Goal: Transaction & Acquisition: Purchase product/service

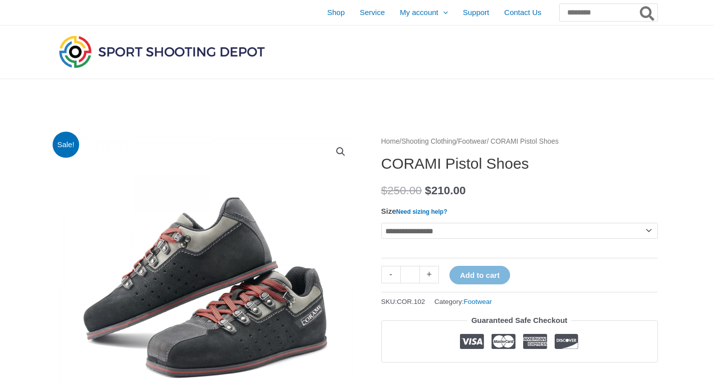
click at [510, 235] on select "**********" at bounding box center [519, 231] width 277 height 16
select select "**"
click at [381, 223] on select "**********" at bounding box center [519, 231] width 277 height 16
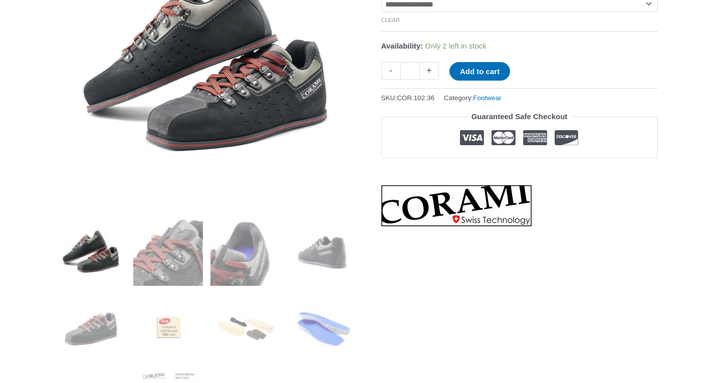
scroll to position [200, 0]
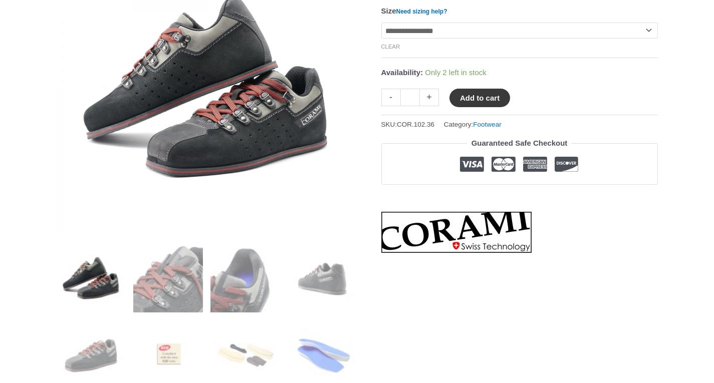
click at [495, 94] on button "Add to cart" at bounding box center [479, 98] width 61 height 19
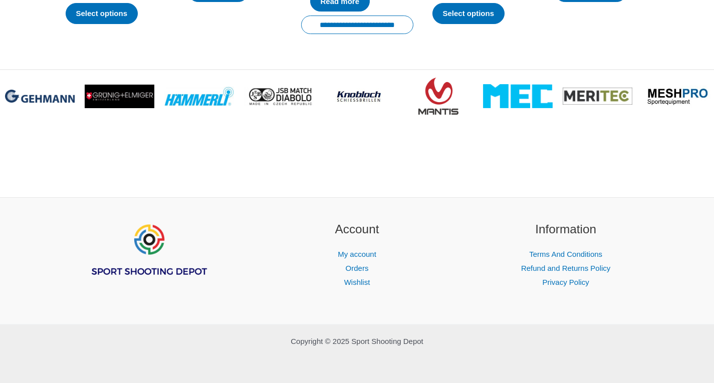
scroll to position [2839, 0]
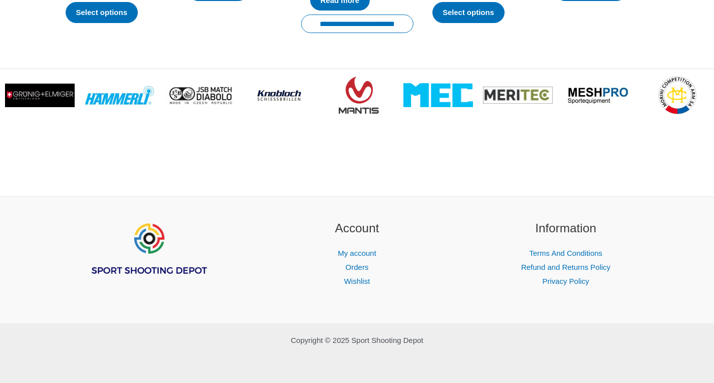
click at [357, 261] on li "Orders" at bounding box center [357, 268] width 184 height 14
click at [353, 267] on link "Orders" at bounding box center [357, 267] width 23 height 9
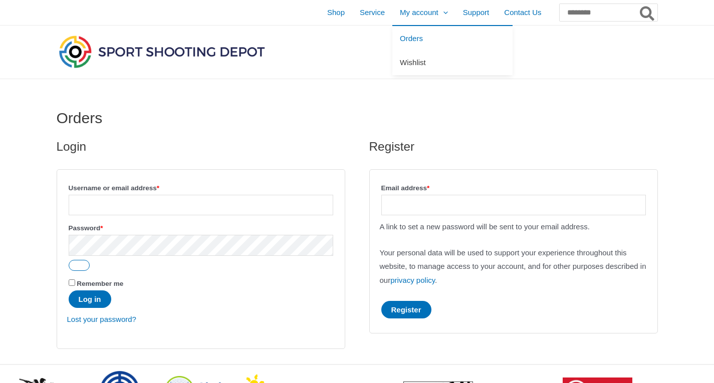
click at [392, 56] on link "Wishlist" at bounding box center [452, 63] width 120 height 25
click at [327, 10] on span "Shop" at bounding box center [336, 12] width 18 height 25
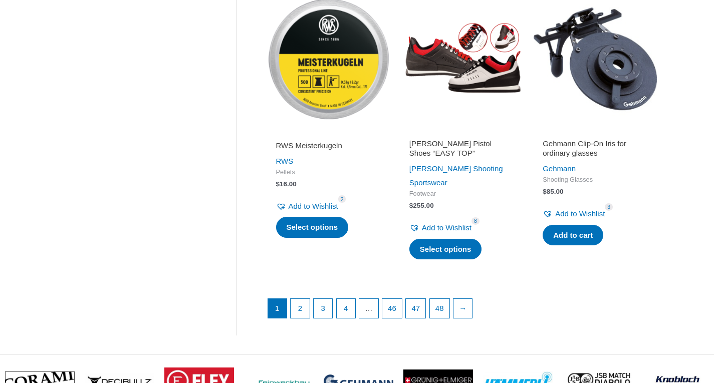
scroll to position [1311, 0]
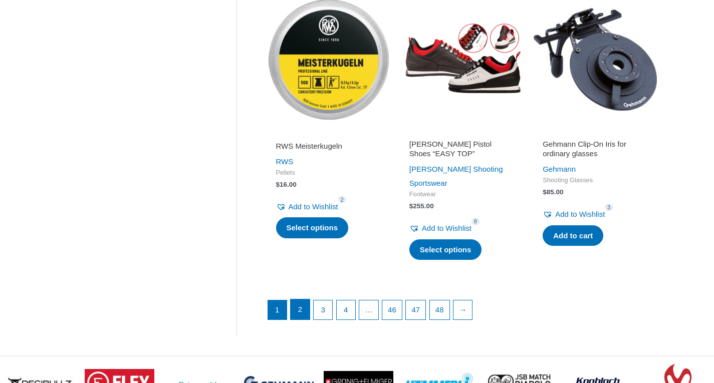
click at [298, 300] on link "2" at bounding box center [300, 310] width 19 height 20
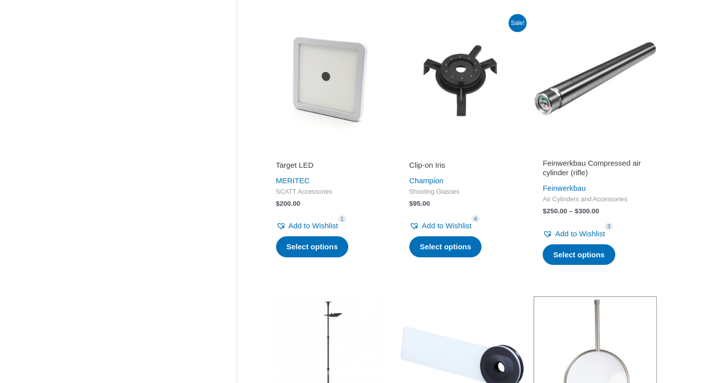
scroll to position [1027, 0]
drag, startPoint x: 460, startPoint y: 167, endPoint x: 642, endPoint y: 144, distance: 183.8
click at [642, 144] on li "Feinwerkbau Compressed air cylinder (rifle) Feinwerkbau Air Cylinders and Acces…" at bounding box center [595, 148] width 123 height 261
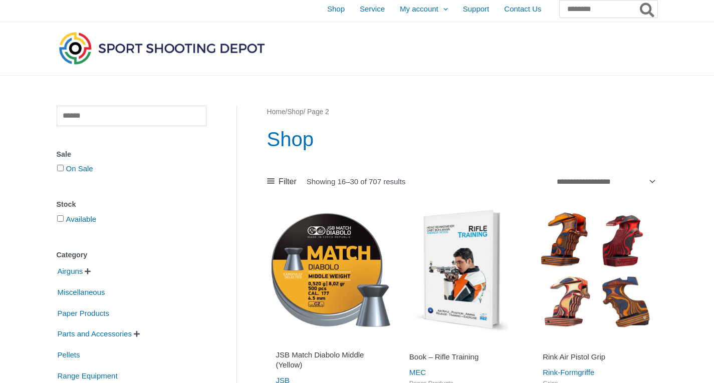
scroll to position [0, 0]
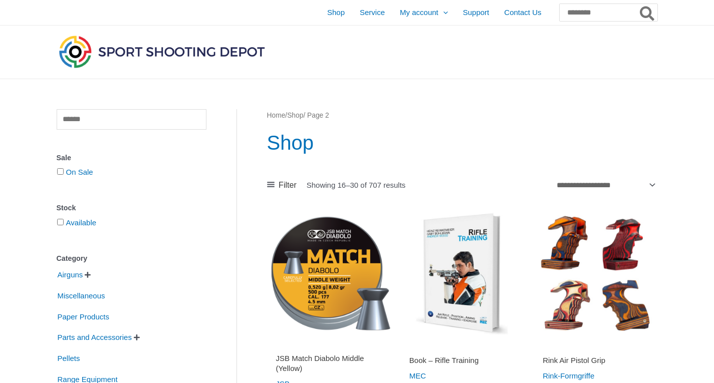
click at [227, 55] on img at bounding box center [162, 51] width 210 height 37
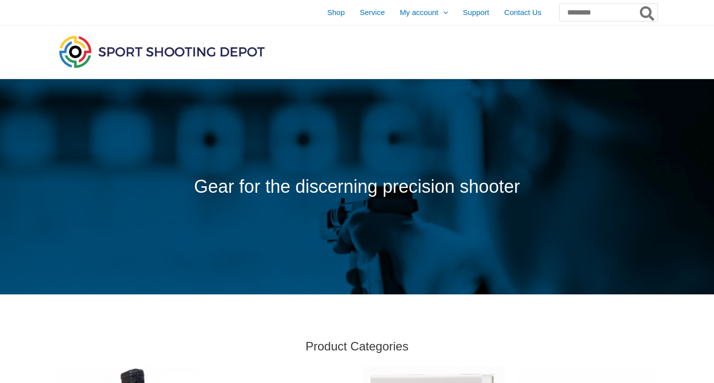
click at [360, 17] on span "Service" at bounding box center [372, 12] width 25 height 25
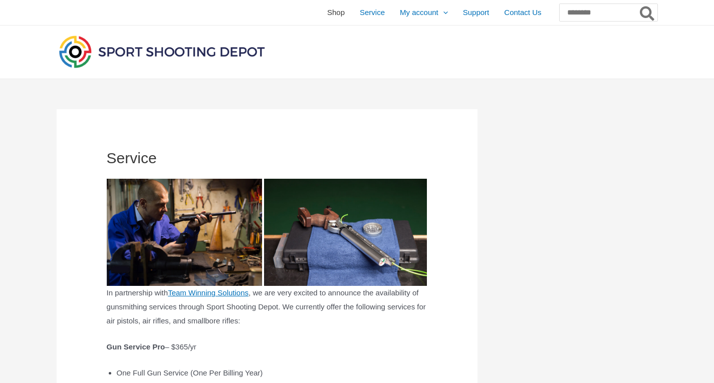
click at [327, 17] on span "Shop" at bounding box center [336, 12] width 18 height 25
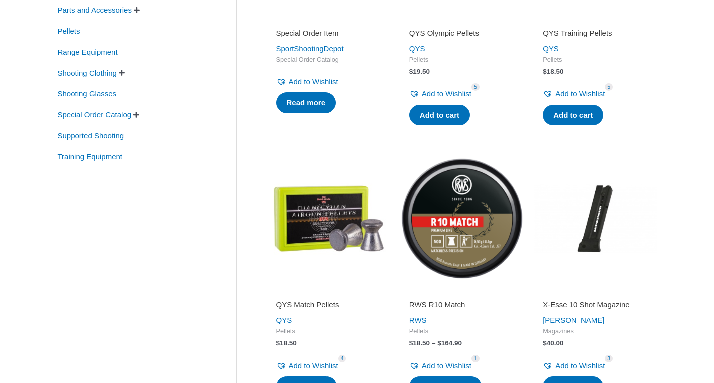
scroll to position [327, 0]
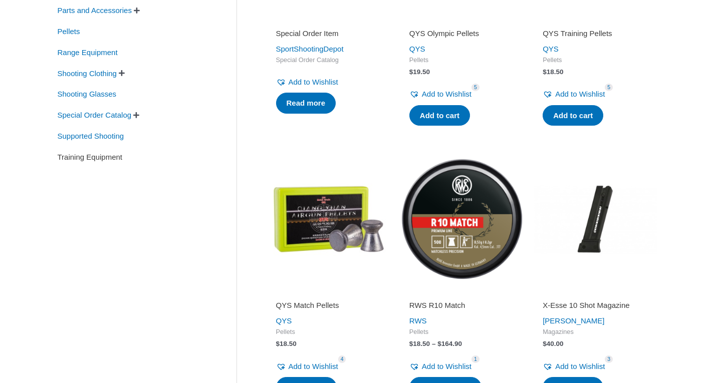
click at [104, 154] on span "Training Equipment" at bounding box center [90, 157] width 67 height 17
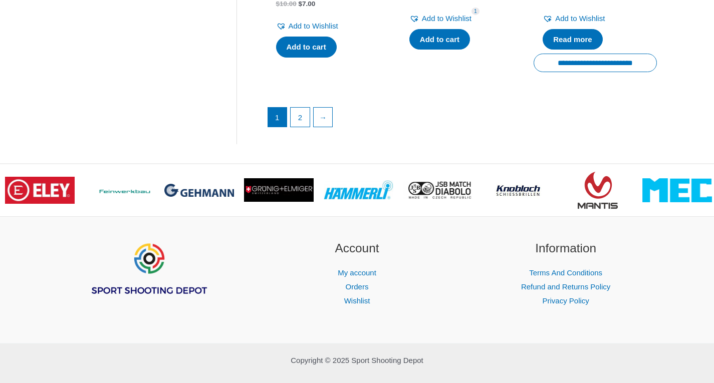
scroll to position [1582, 0]
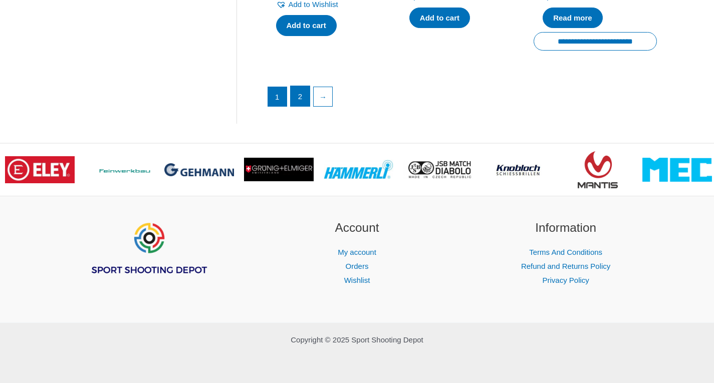
click at [305, 90] on link "2" at bounding box center [300, 96] width 19 height 20
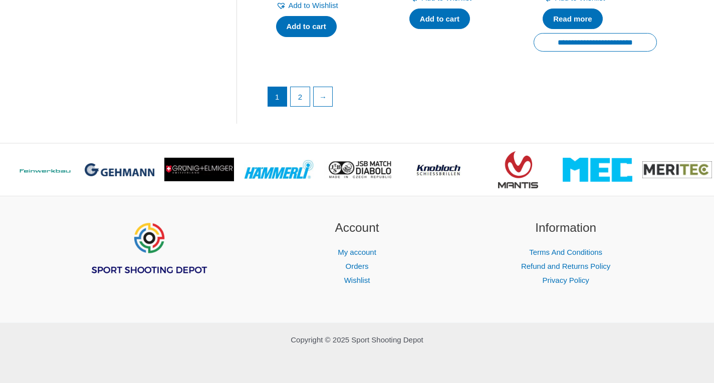
scroll to position [327, 0]
